Goal: Information Seeking & Learning: Learn about a topic

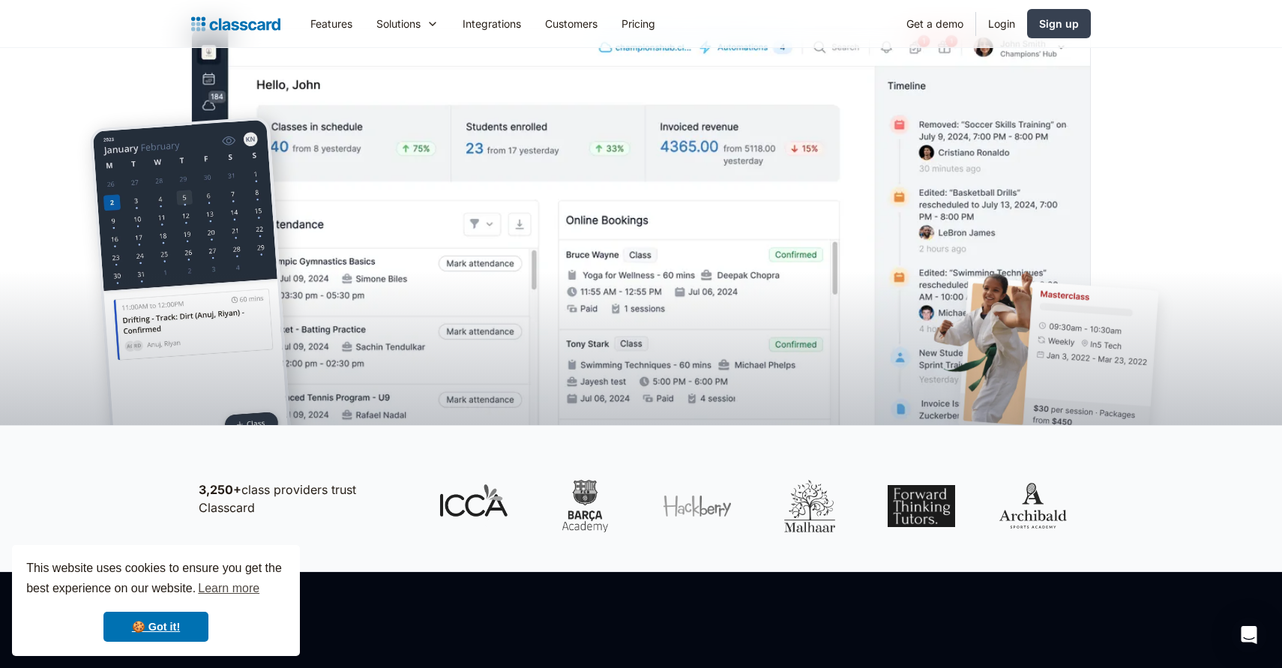
scroll to position [384, 0]
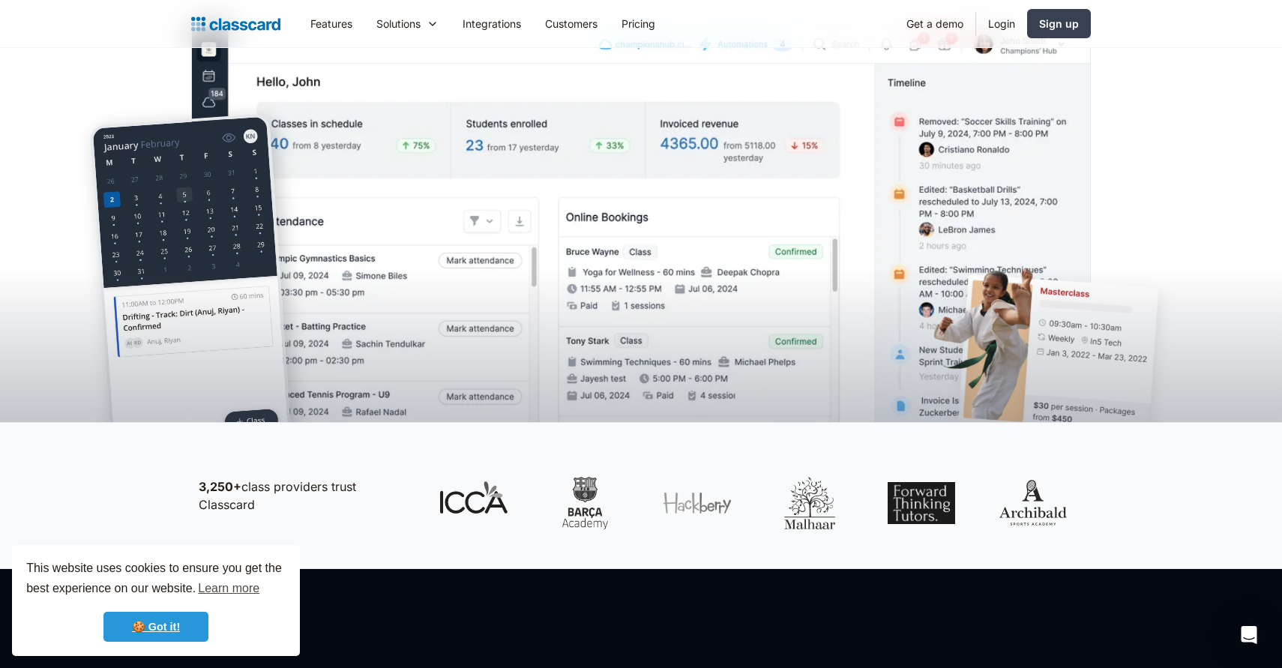
click at [159, 624] on link "🍪 Got it!" at bounding box center [155, 627] width 105 height 30
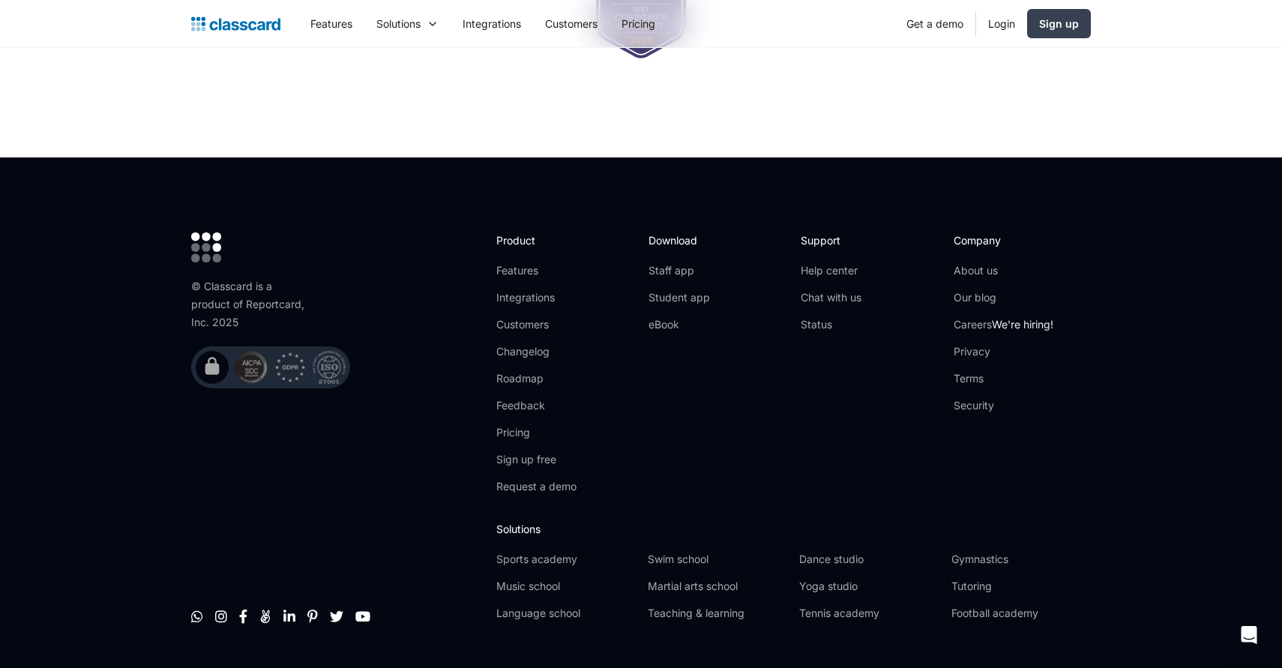
scroll to position [4951, 0]
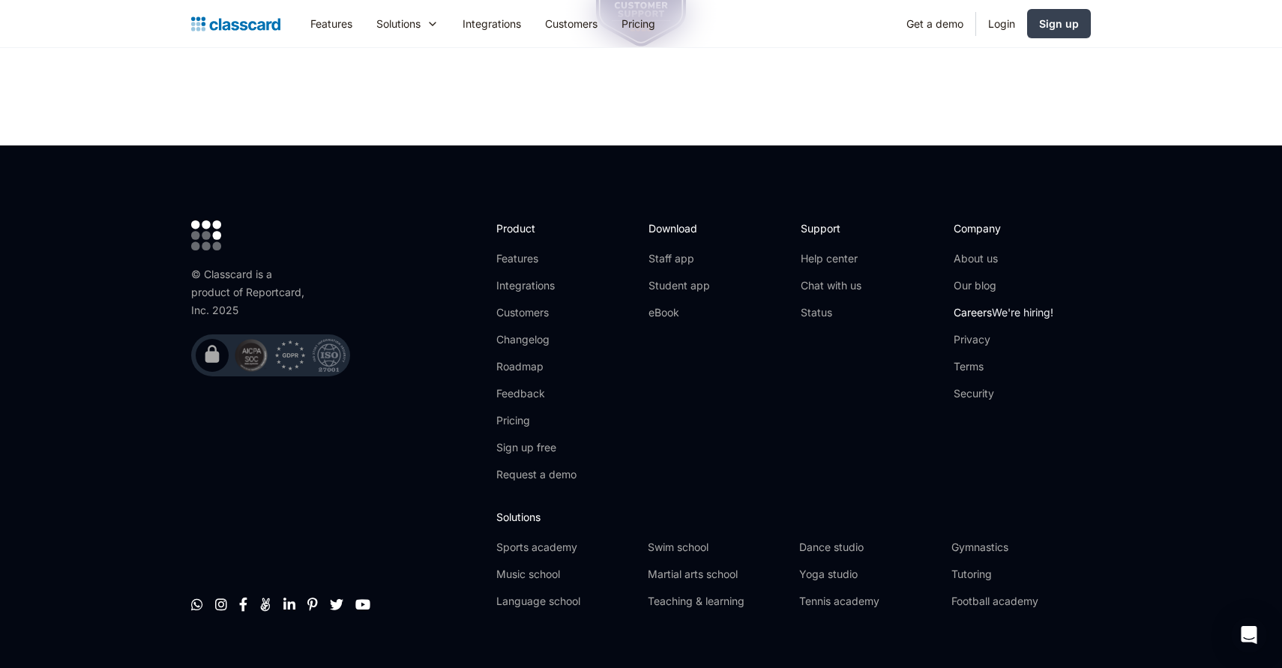
click at [973, 305] on link "Careers We're hiring!" at bounding box center [1004, 312] width 100 height 15
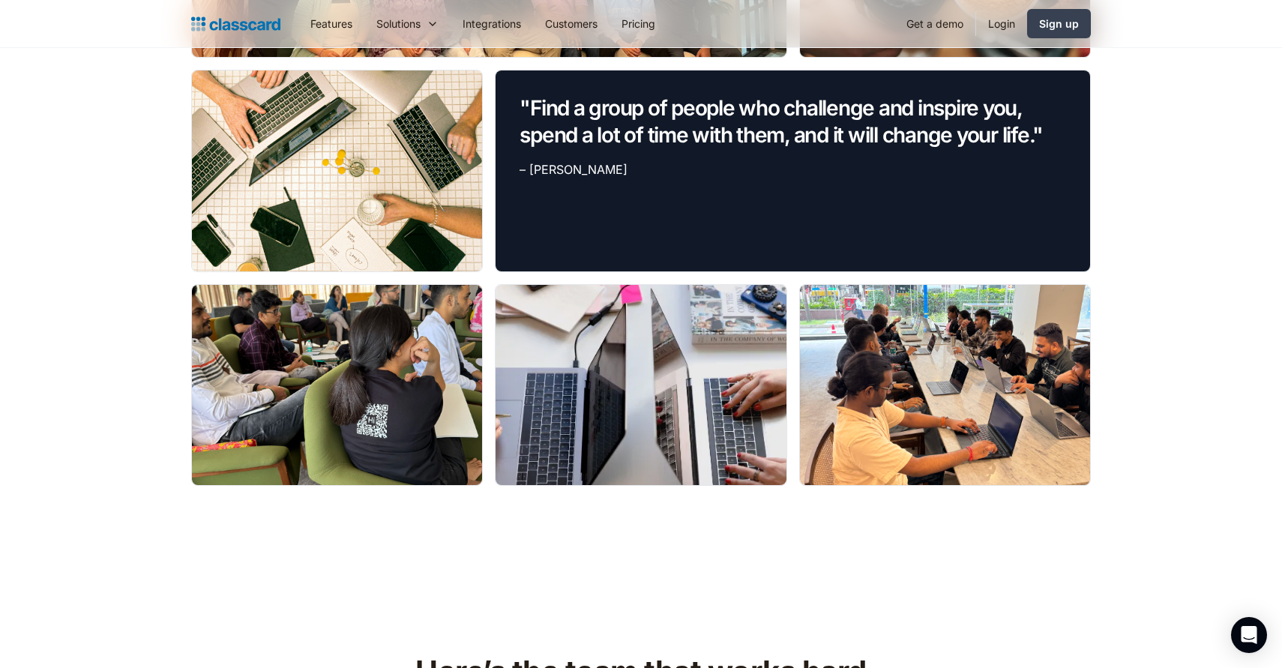
scroll to position [1424, 0]
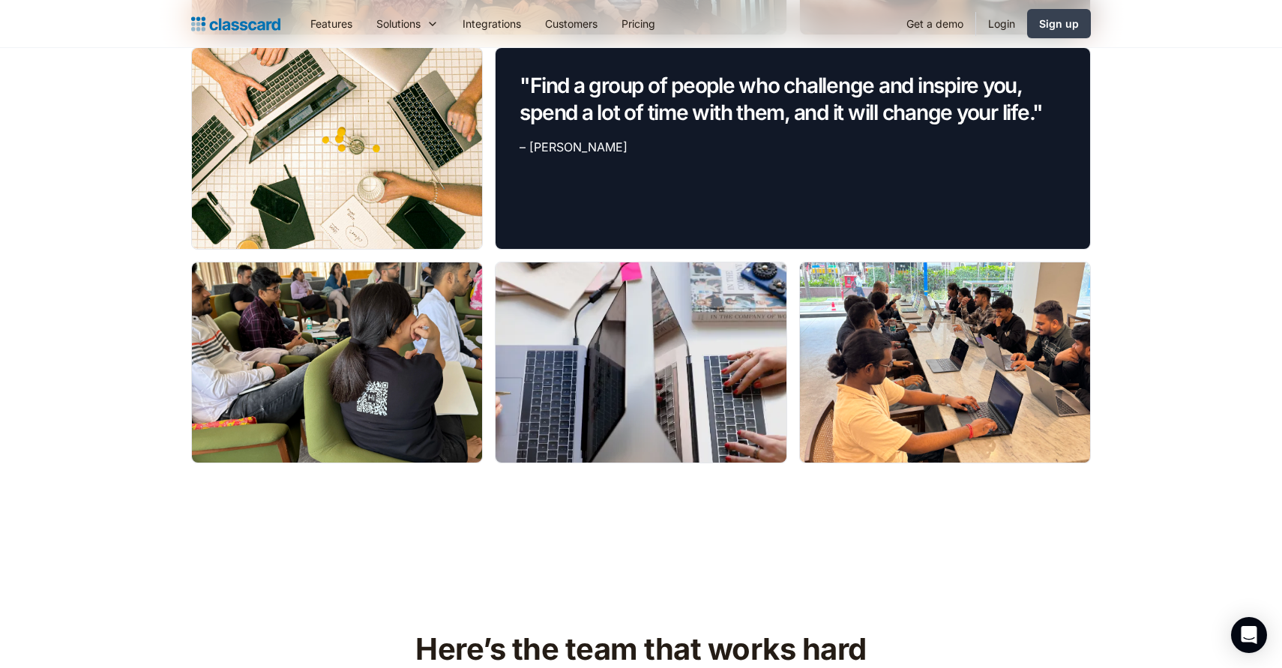
click at [299, 352] on div at bounding box center [337, 362] width 290 height 200
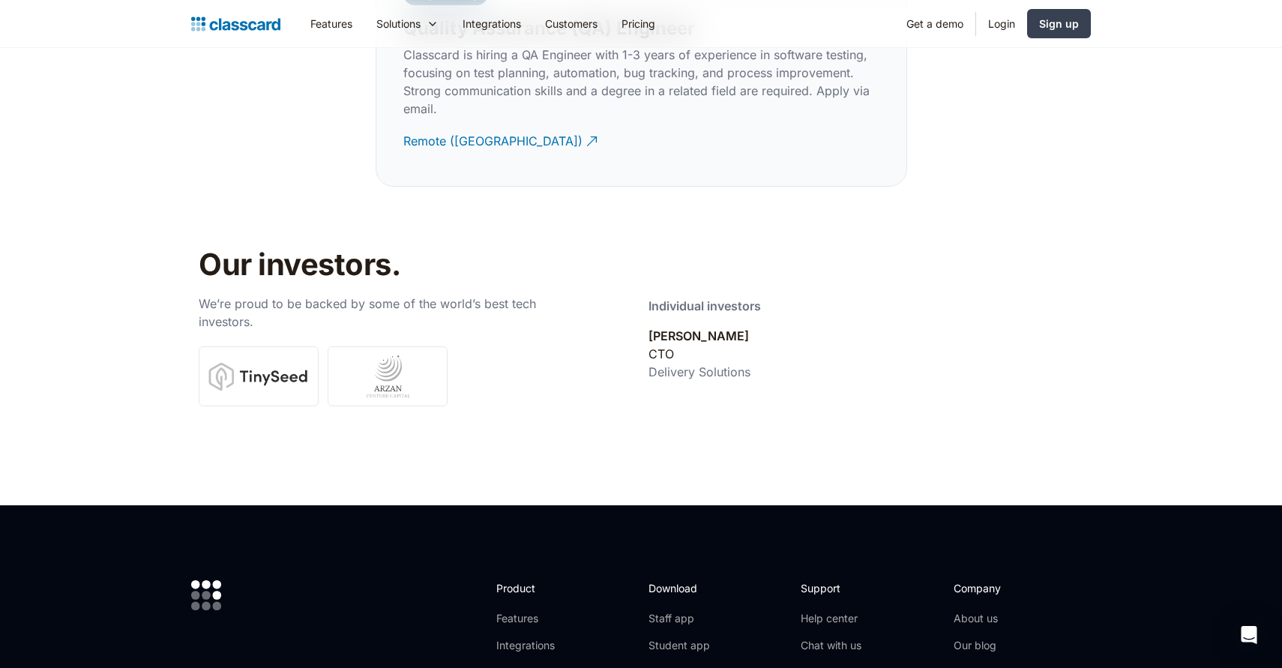
scroll to position [4933, 0]
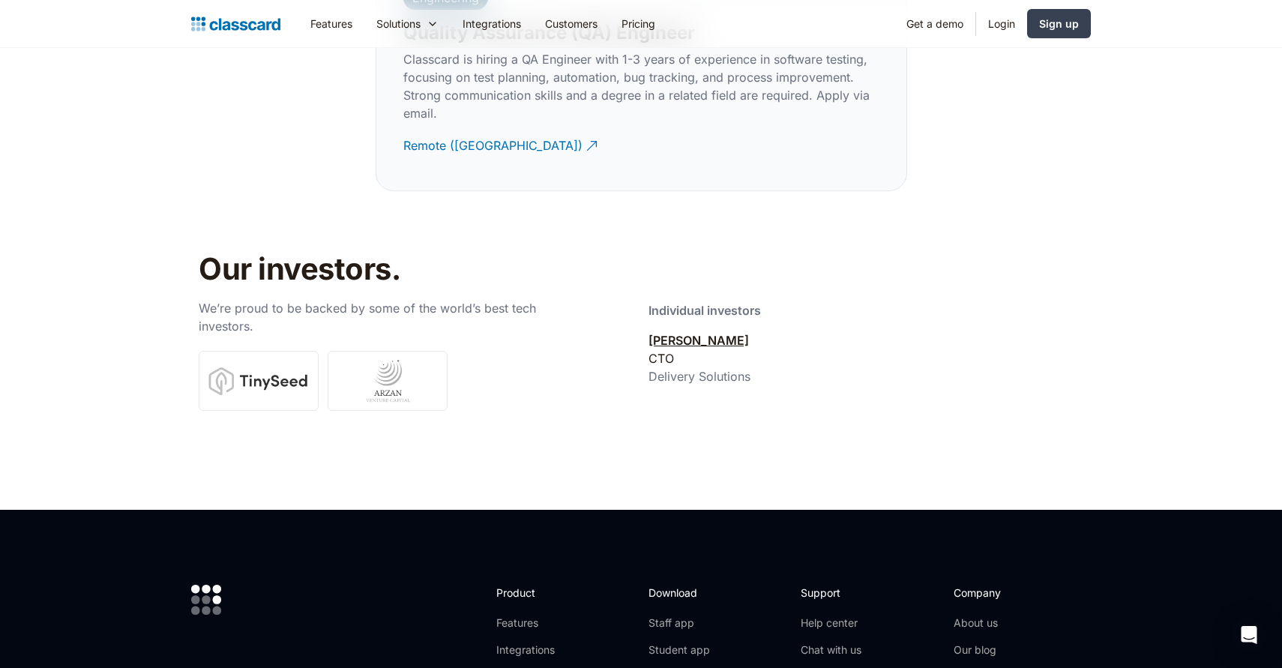
click at [707, 333] on link "[PERSON_NAME]" at bounding box center [699, 340] width 100 height 15
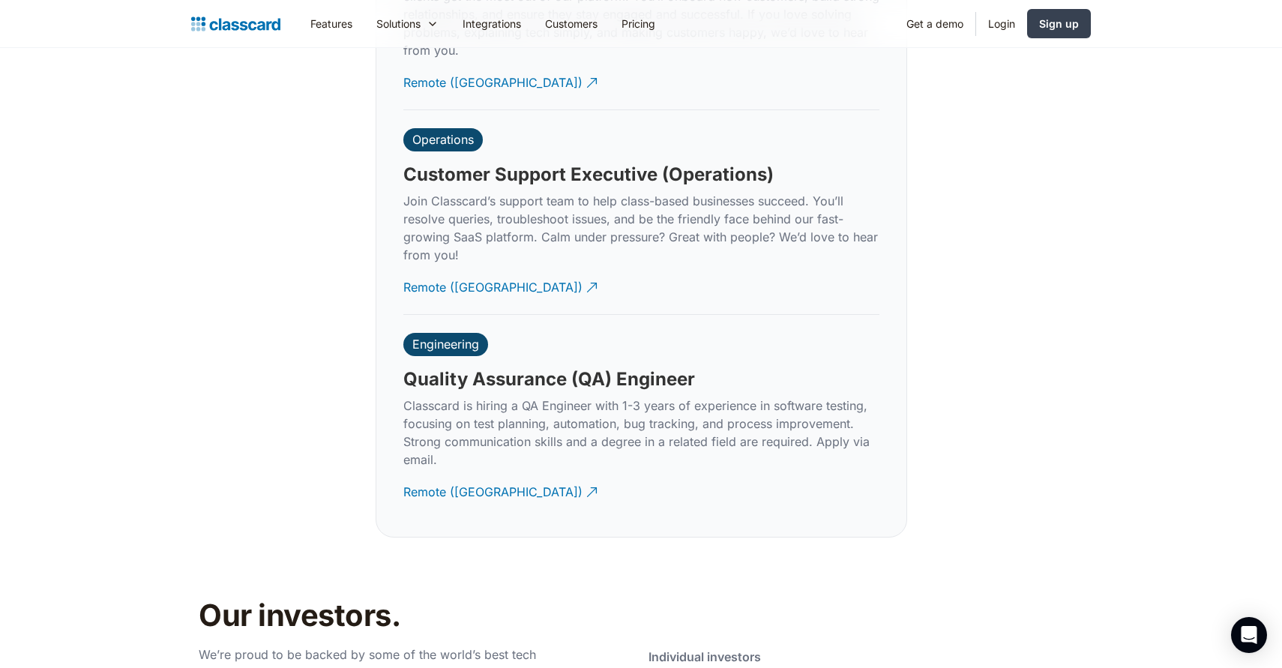
scroll to position [4462, 0]
